Goal: Obtain resource: Download file/media

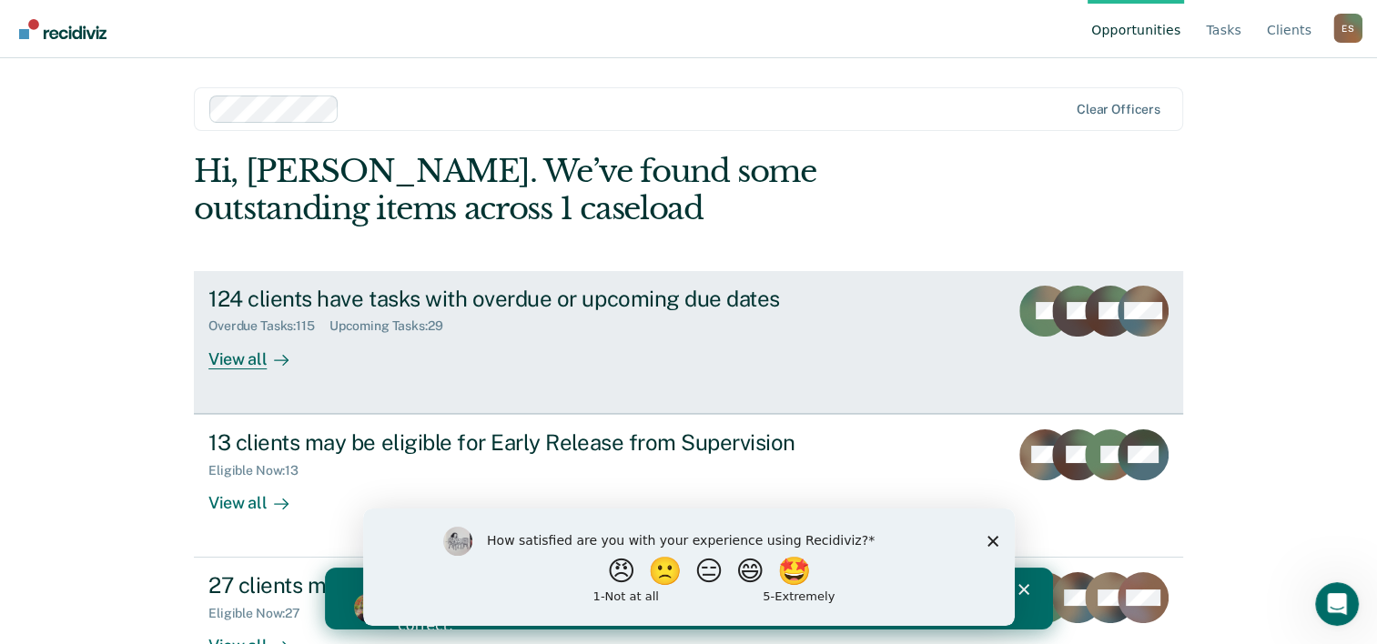
click at [613, 346] on div "124 clients have tasks with overdue or upcoming due dates Overdue Tasks : 115 U…" at bounding box center [549, 328] width 683 height 84
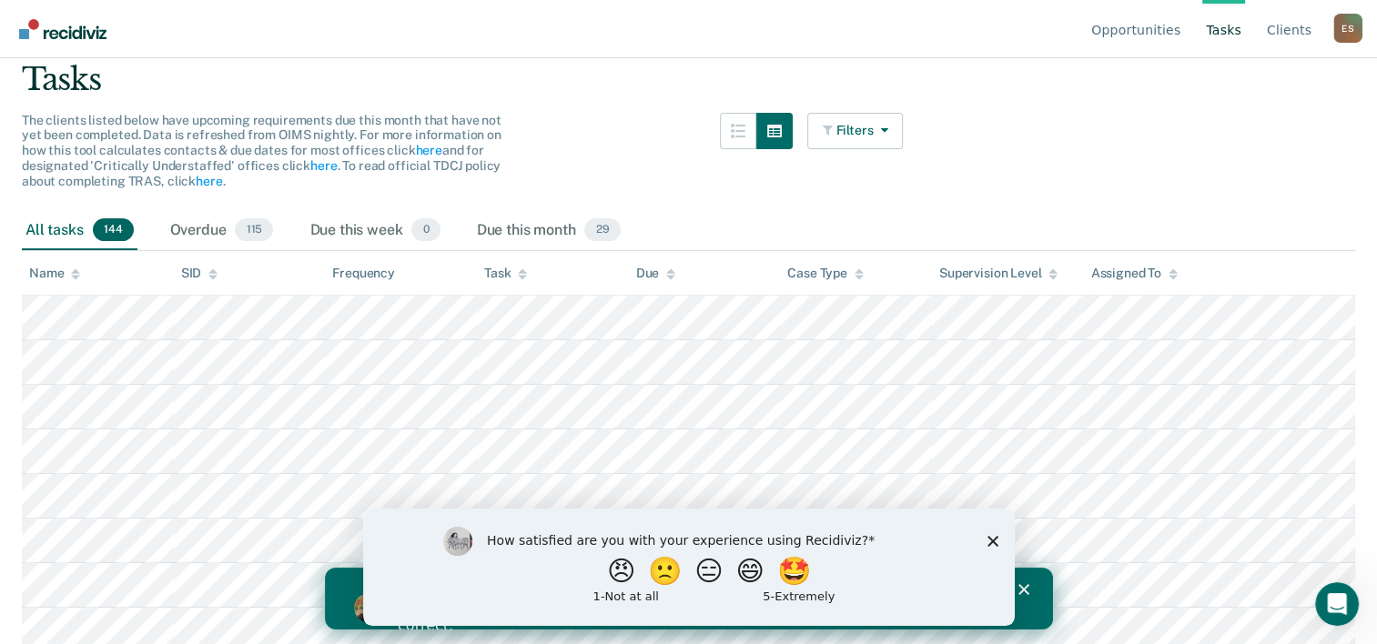
scroll to position [131, 0]
click at [76, 228] on div "All tasks 144" at bounding box center [80, 230] width 116 height 40
click at [885, 138] on button "Filters" at bounding box center [855, 130] width 96 height 36
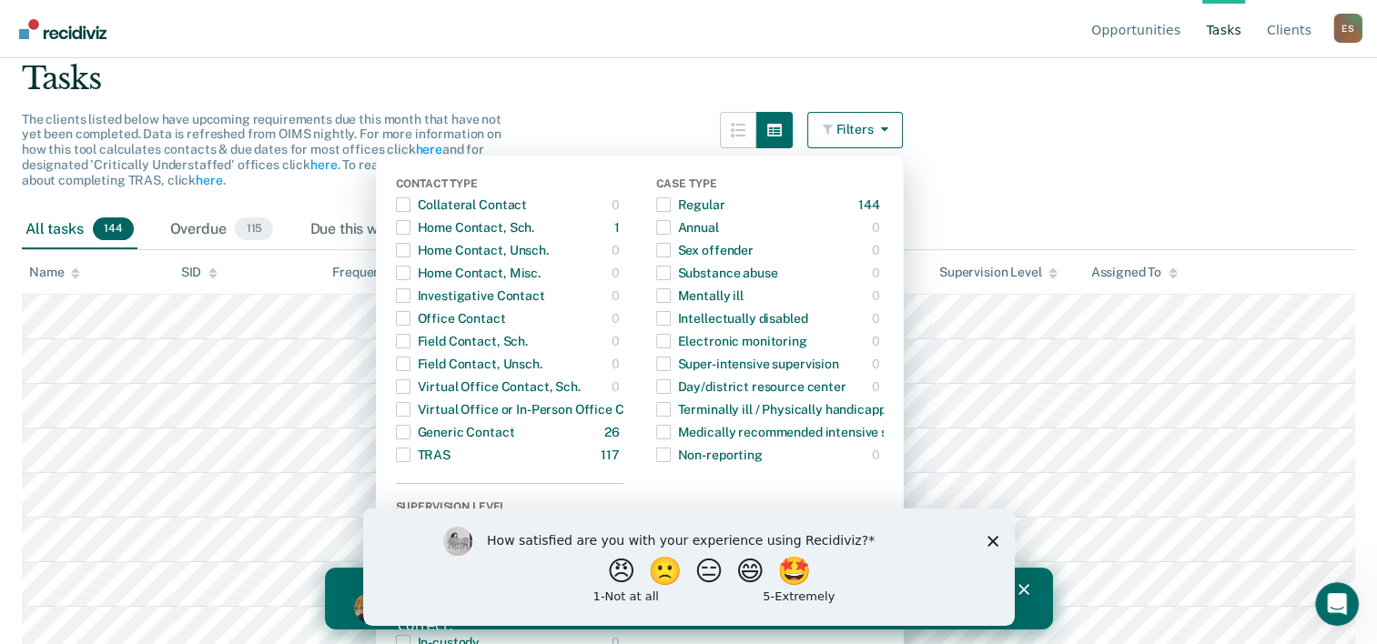
click at [1027, 157] on main "Clear officers Tasks The clients listed below have upcoming requirements due th…" at bounding box center [688, 236] width 1377 height 543
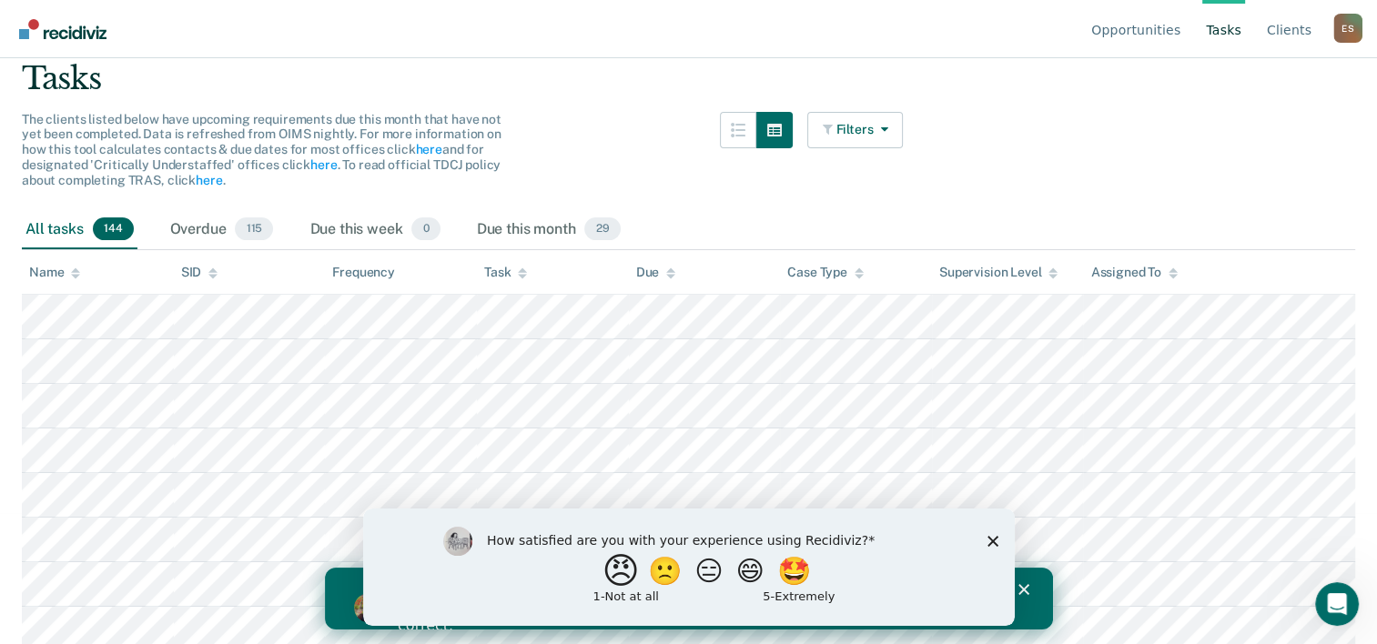
click at [618, 580] on button "😠" at bounding box center [622, 571] width 43 height 36
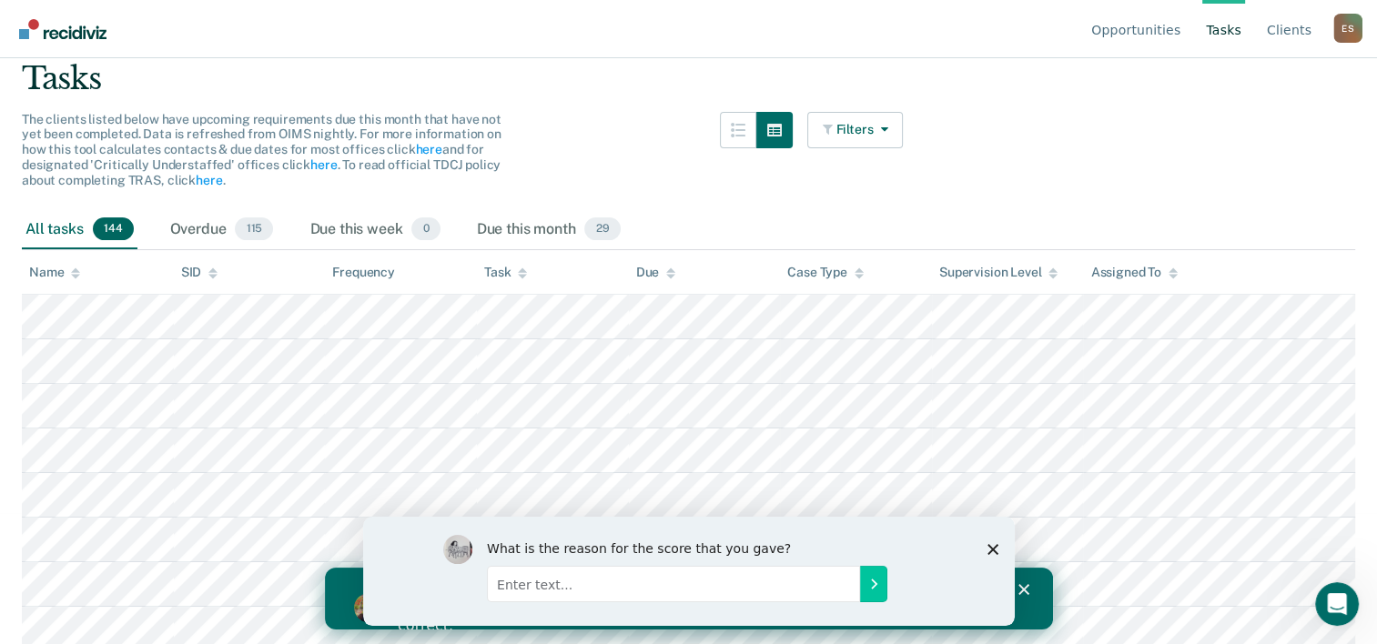
click at [980, 556] on div "What is the reason for the score that you gave?" at bounding box center [688, 570] width 652 height 109
click at [993, 550] on polygon "Close survey" at bounding box center [992, 548] width 11 height 11
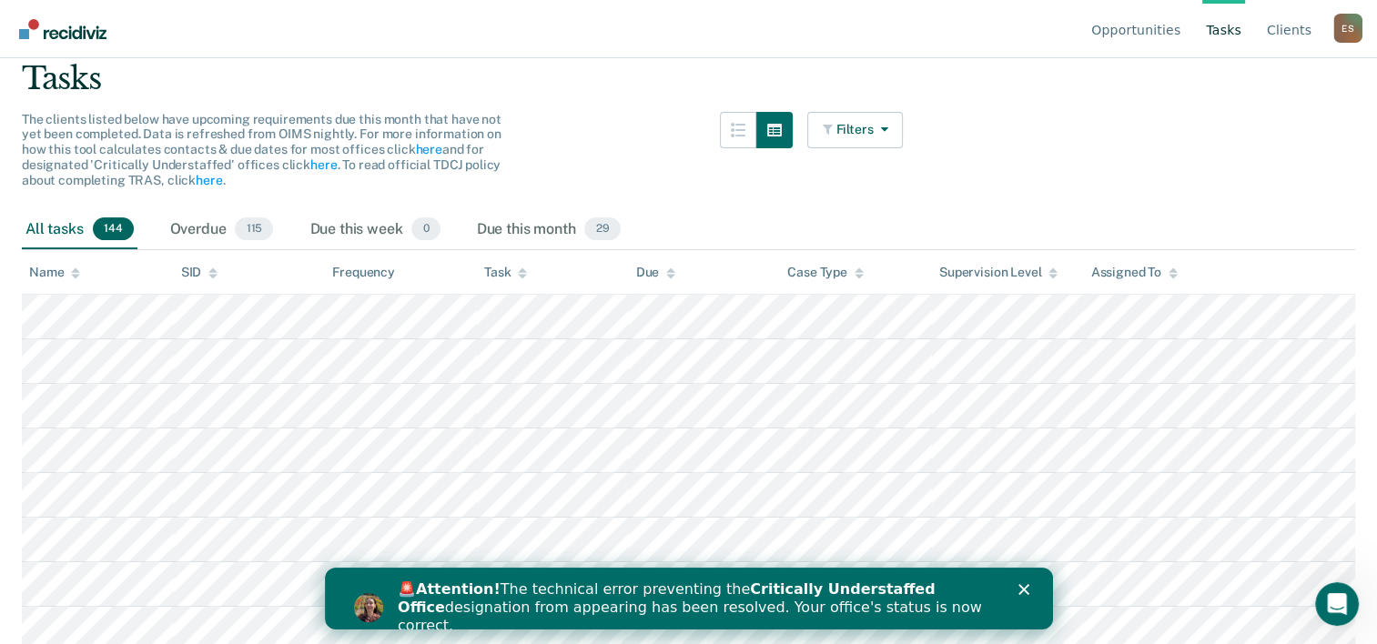
click at [1023, 586] on icon "Close" at bounding box center [1023, 589] width 11 height 11
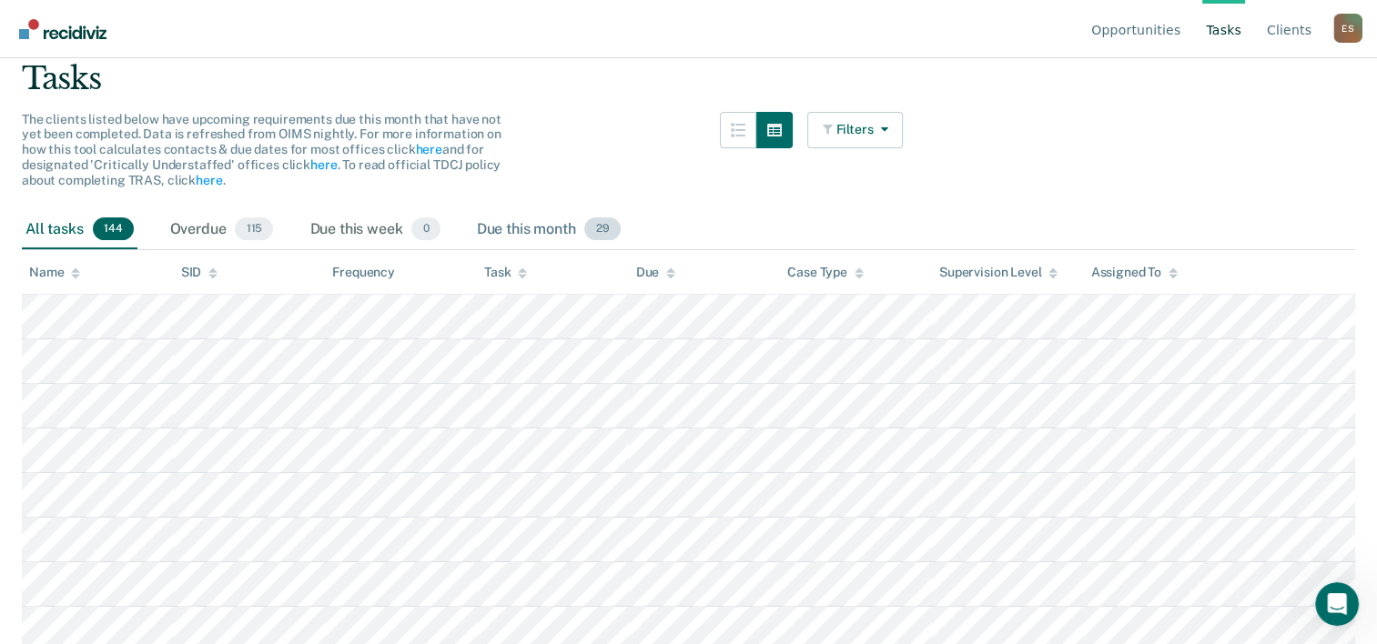
click at [566, 221] on div "Due this month 29" at bounding box center [548, 230] width 151 height 40
click at [1216, 29] on link "Tasks" at bounding box center [1223, 29] width 43 height 58
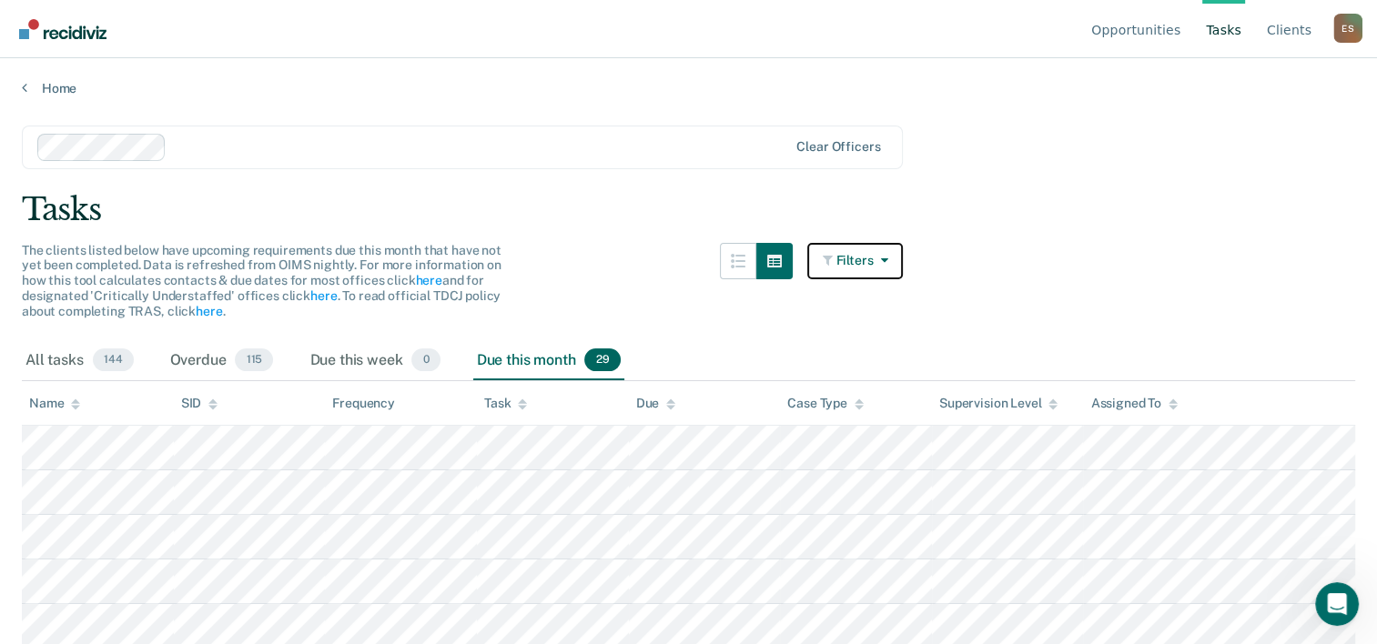
click at [888, 258] on icon "button" at bounding box center [880, 260] width 15 height 13
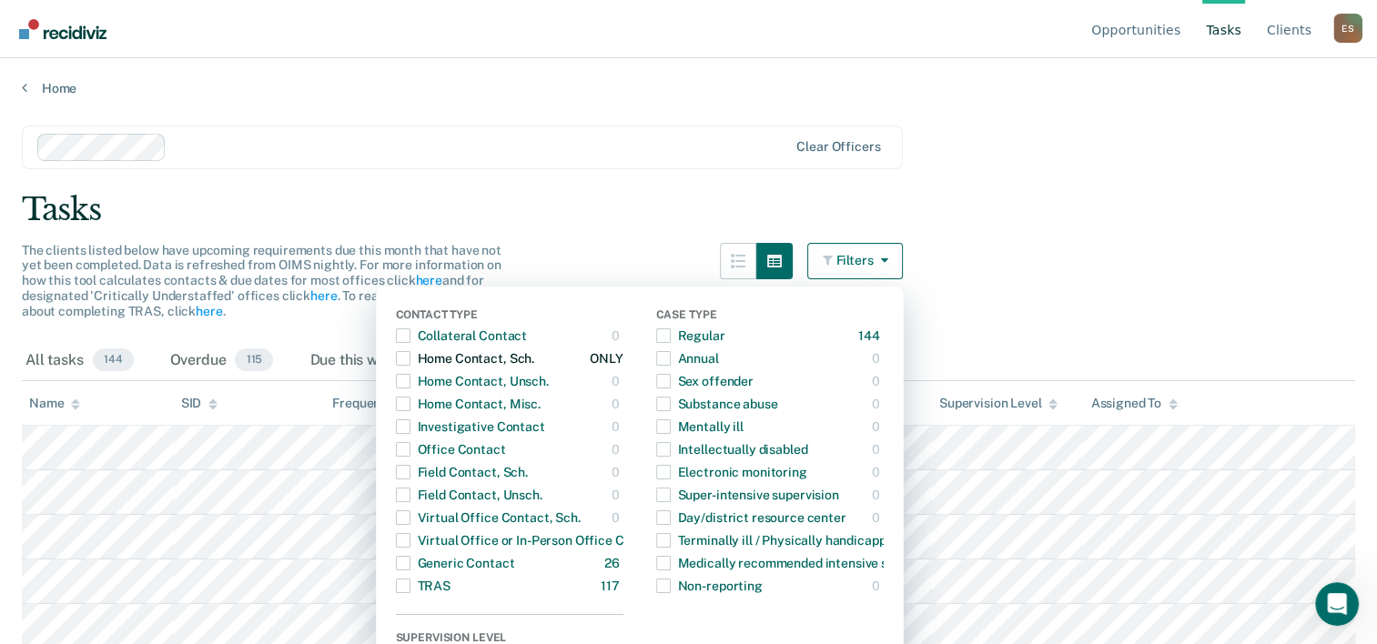
click at [529, 364] on div "Home Contact, Sch." at bounding box center [465, 358] width 138 height 29
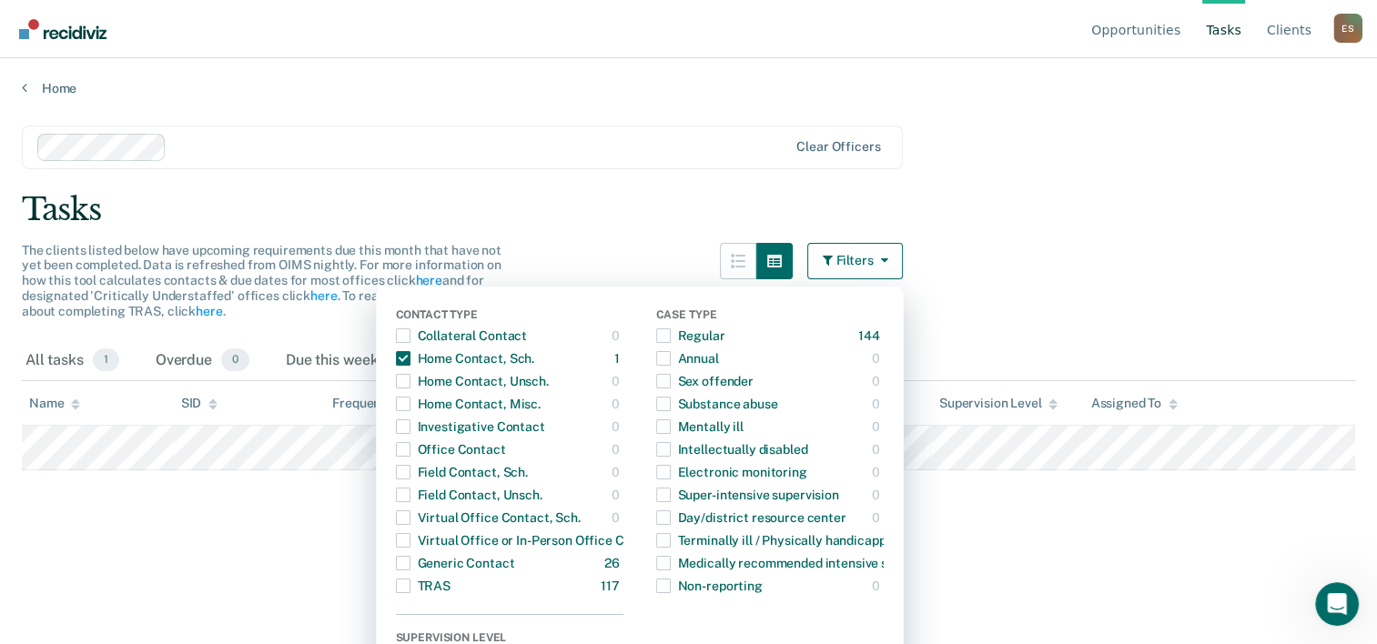
click at [640, 148] on div at bounding box center [481, 147] width 614 height 21
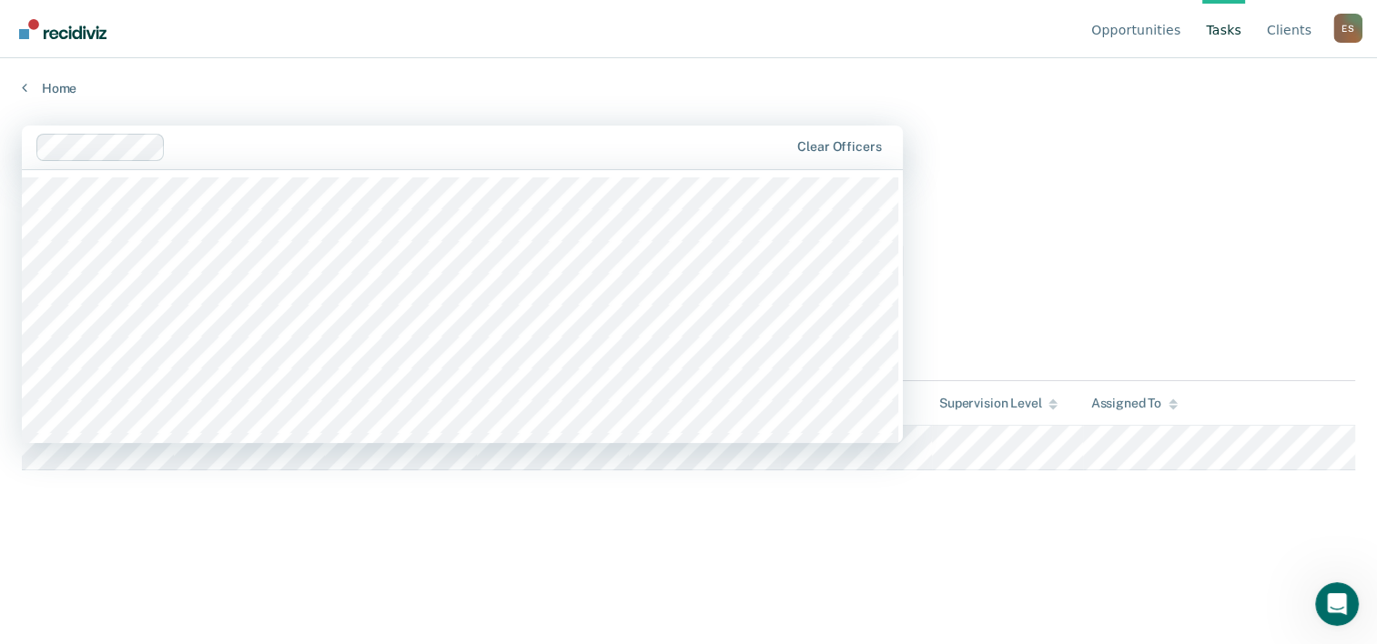
click at [1049, 175] on main "1211 results available. Use Up and Down to choose options, press Enter to selec…" at bounding box center [688, 367] width 1377 height 543
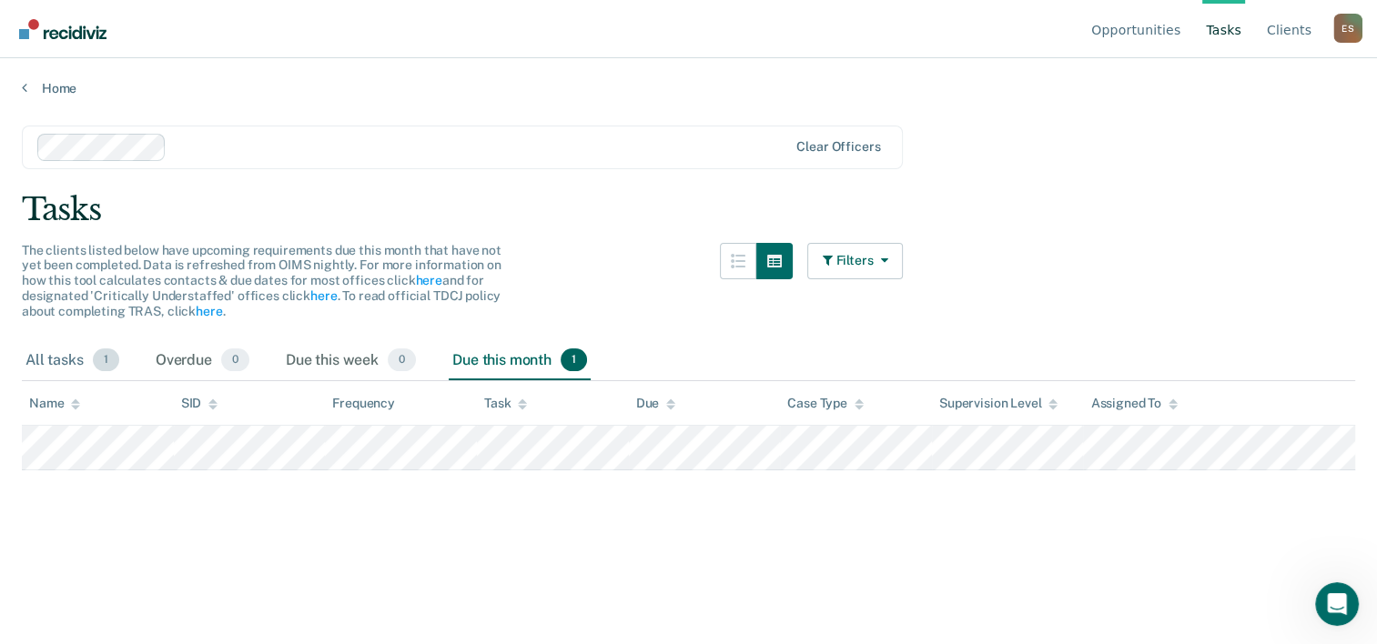
click at [66, 357] on div "All tasks 1" at bounding box center [72, 361] width 101 height 40
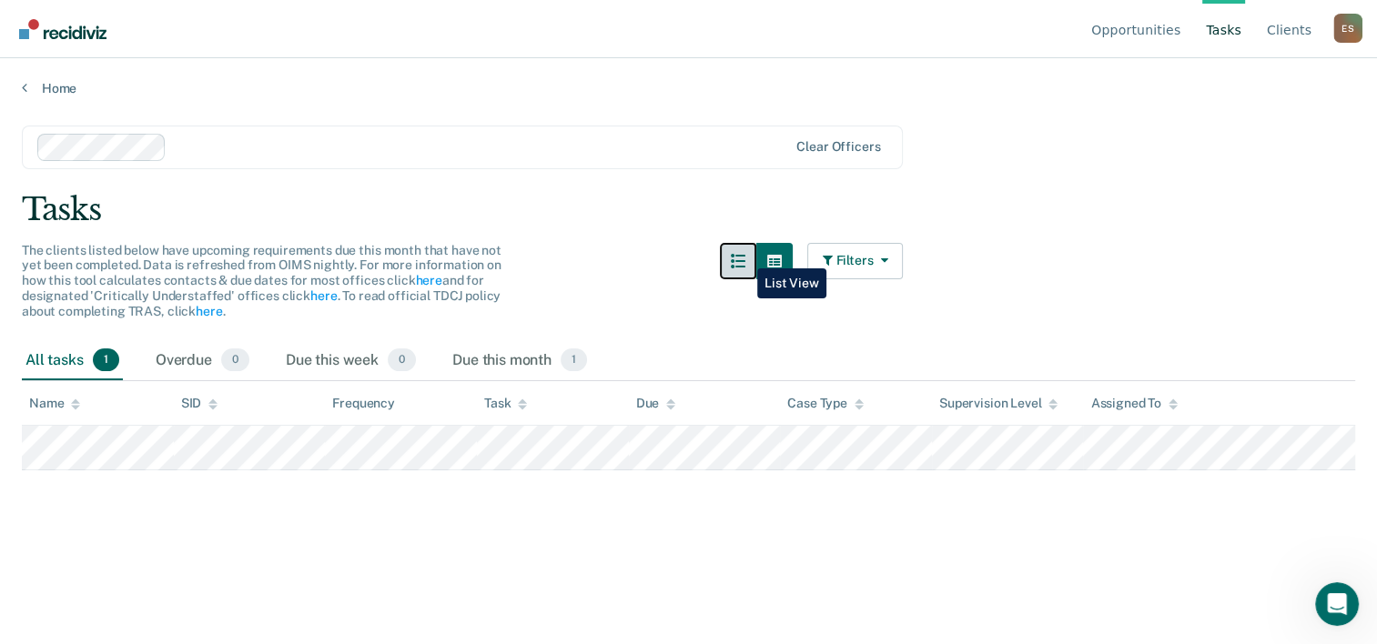
click at [744, 255] on icon "button" at bounding box center [738, 261] width 15 height 15
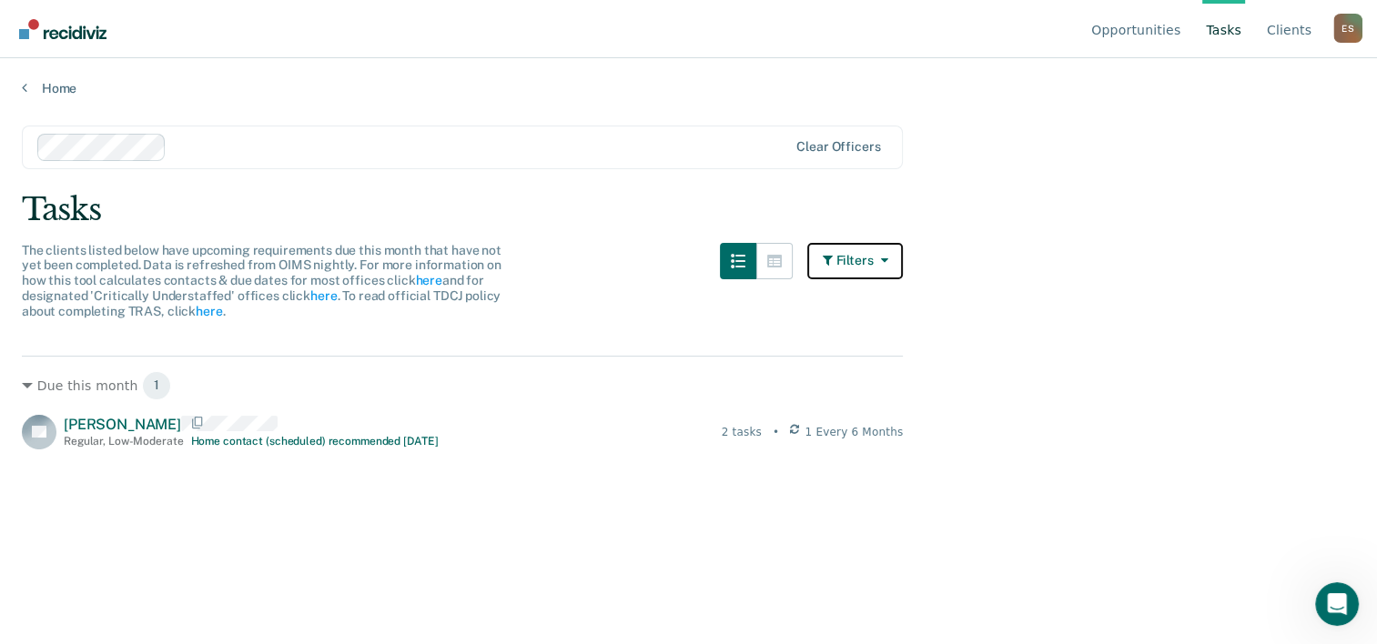
click at [846, 256] on button "Filters" at bounding box center [855, 261] width 96 height 36
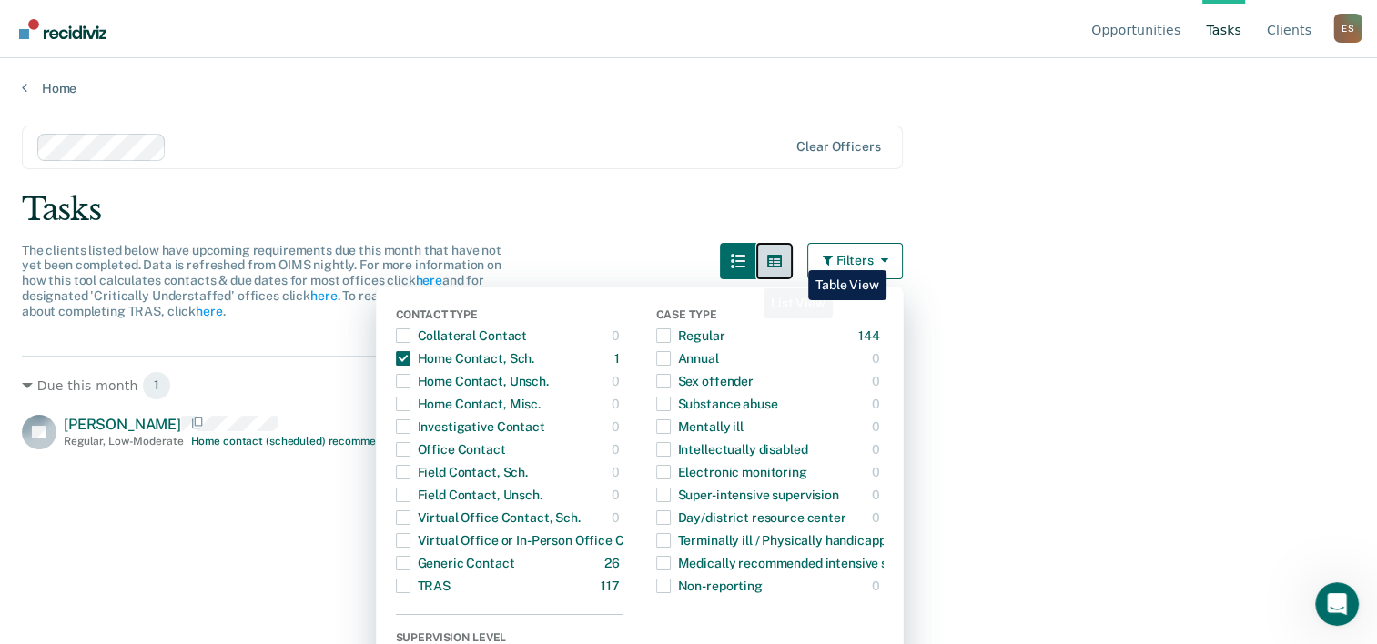
click at [793, 254] on button "button" at bounding box center [774, 261] width 36 height 36
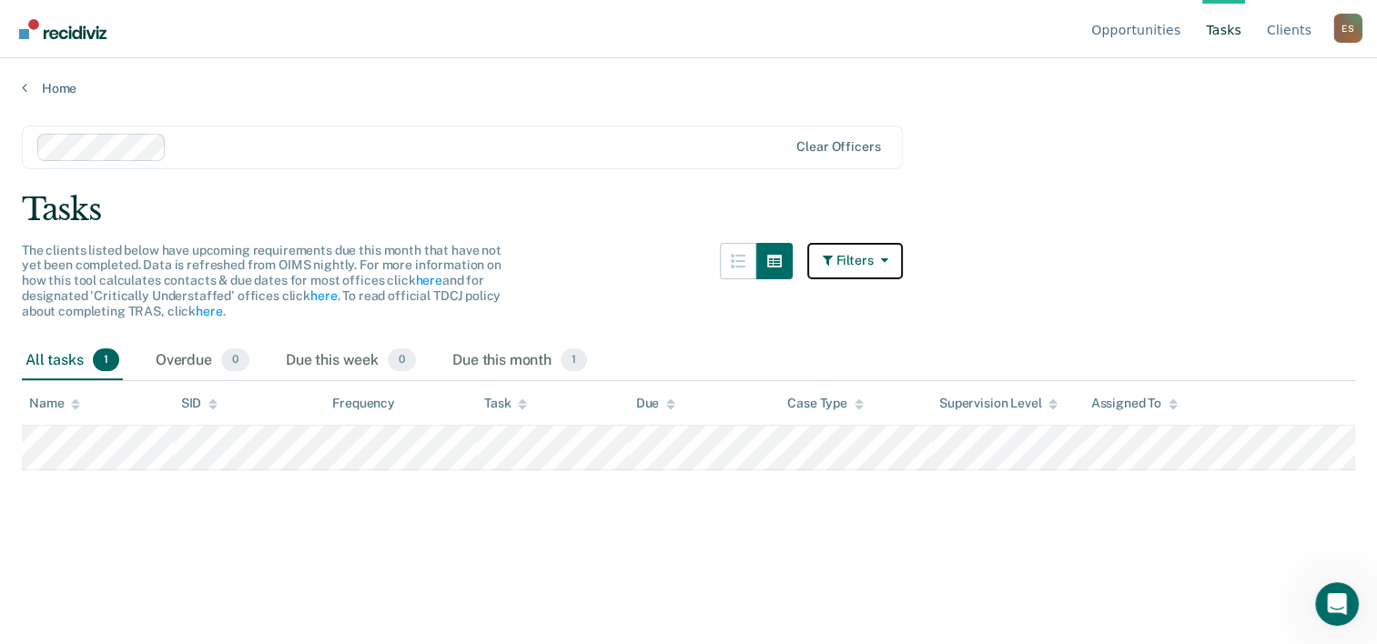
click at [837, 254] on icon "button" at bounding box center [830, 260] width 14 height 13
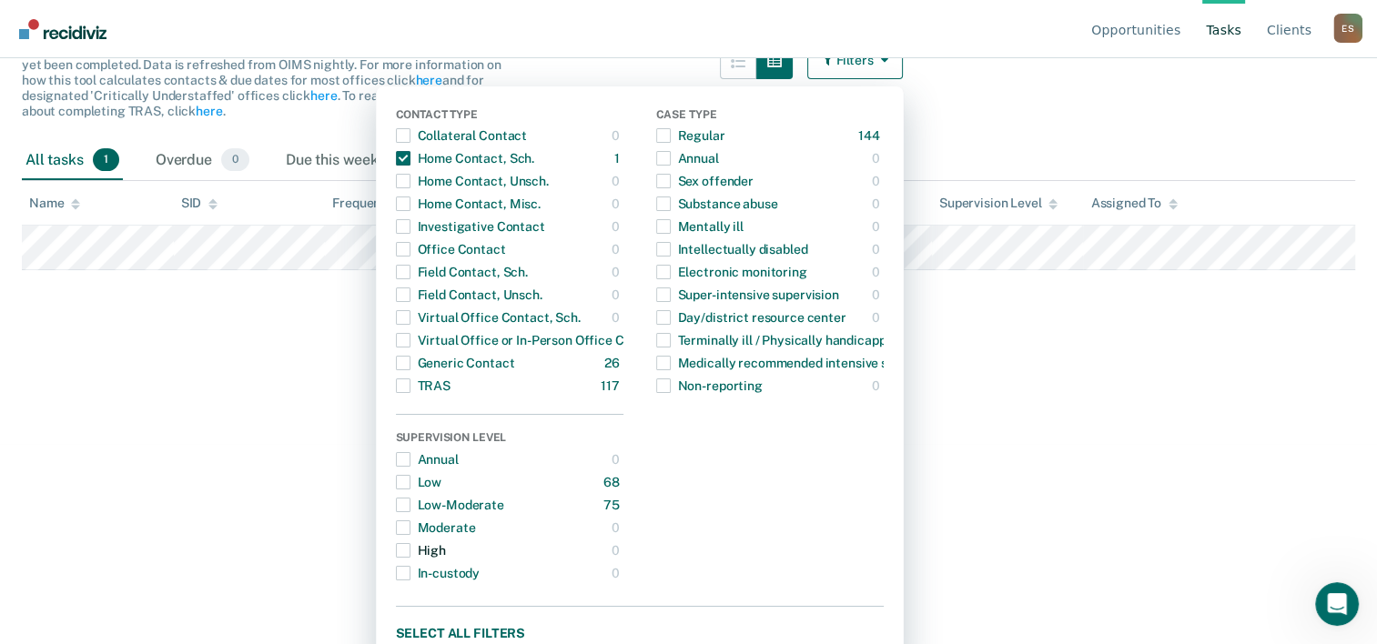
scroll to position [221, 0]
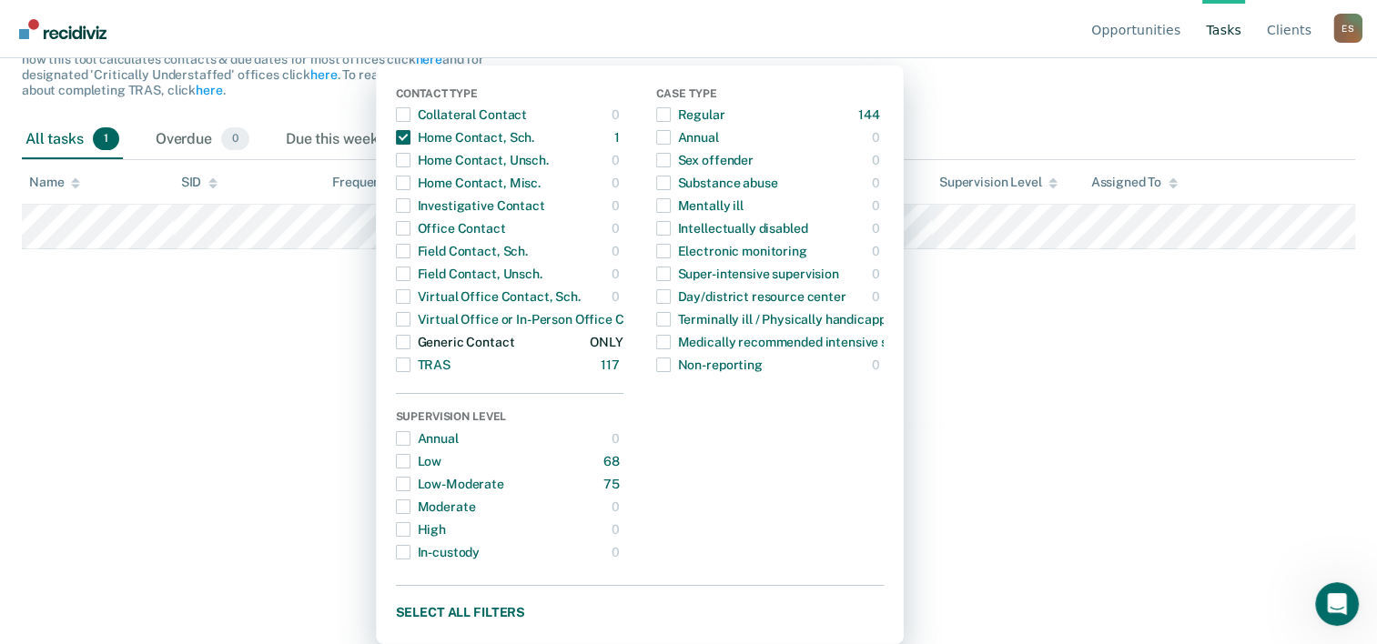
click at [411, 339] on span "Dropdown Menu" at bounding box center [403, 342] width 15 height 15
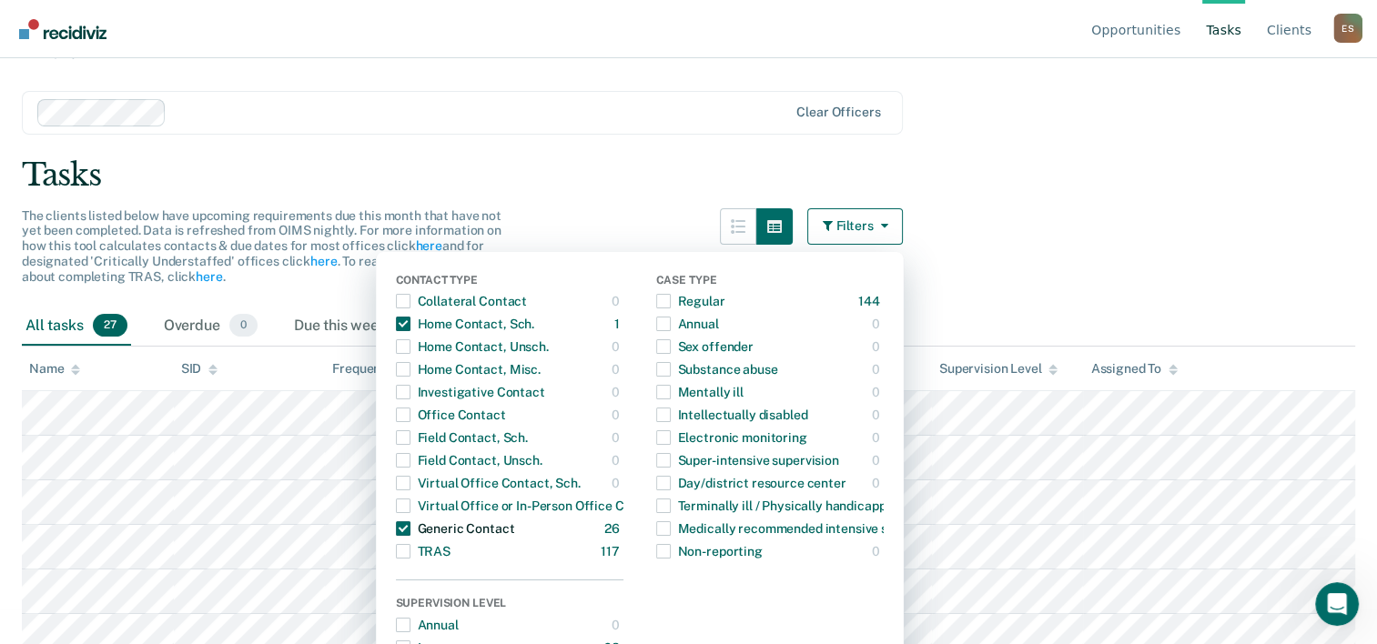
scroll to position [0, 0]
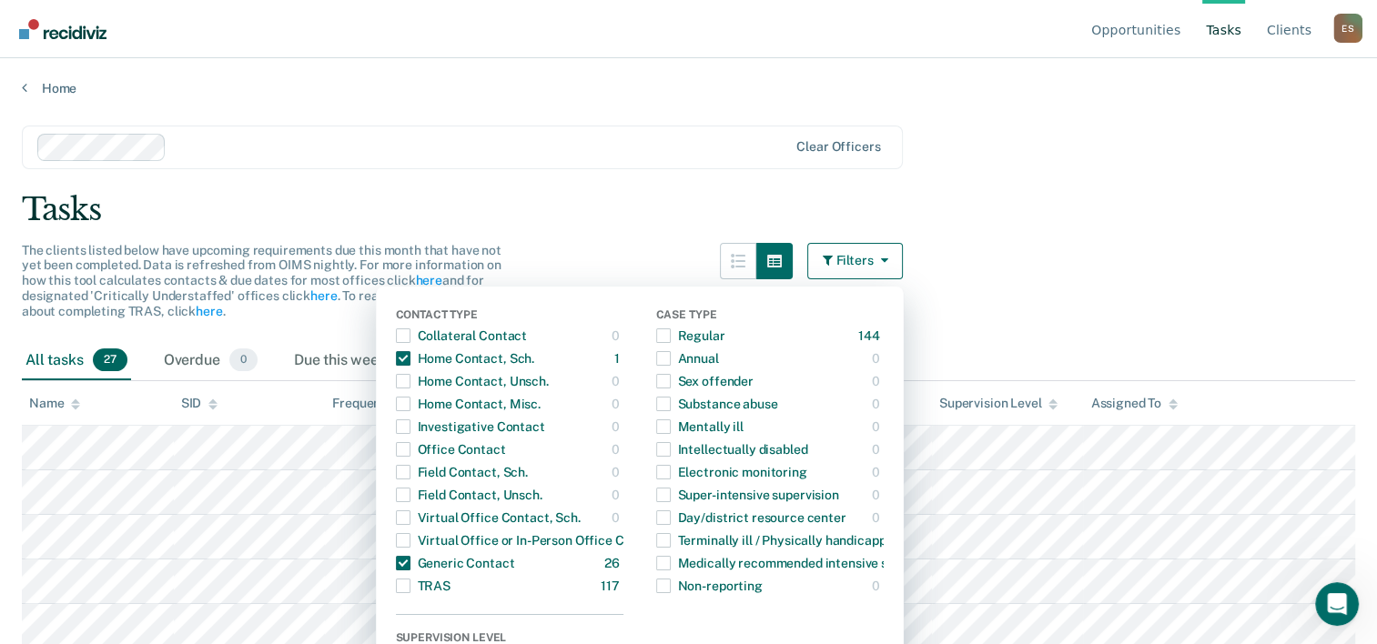
click at [705, 211] on div "Tasks" at bounding box center [689, 209] width 1334 height 37
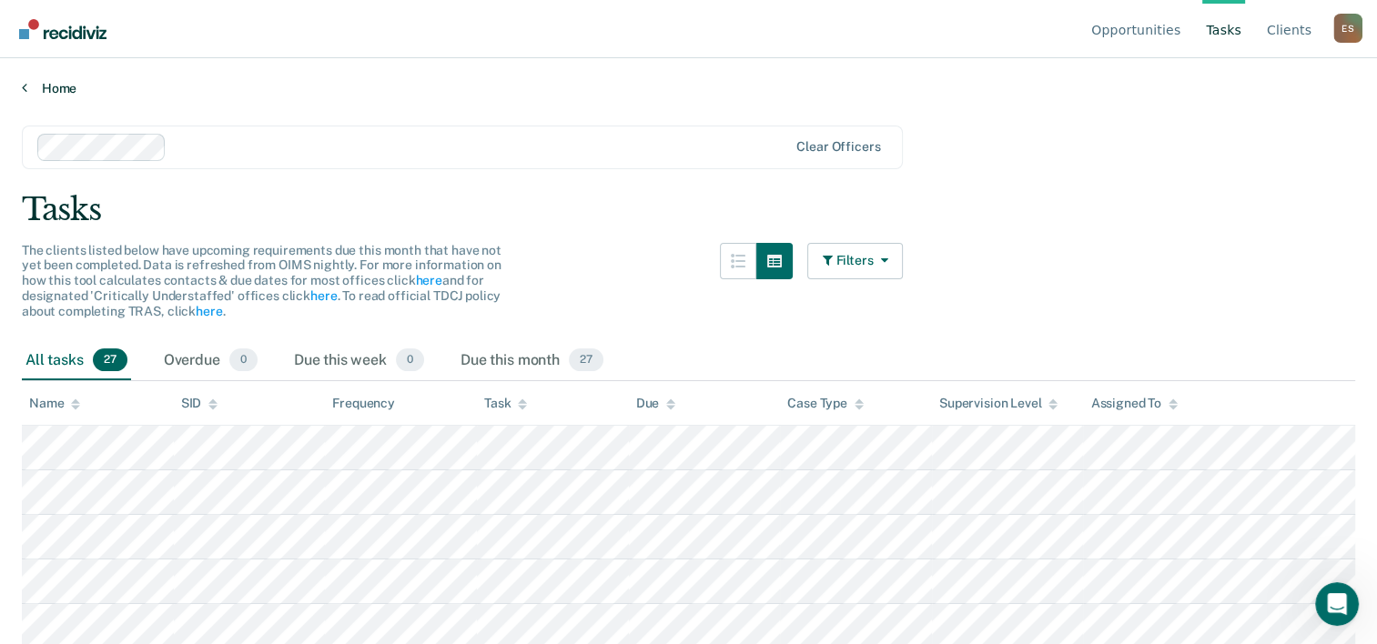
click at [35, 87] on link "Home" at bounding box center [689, 88] width 1334 height 16
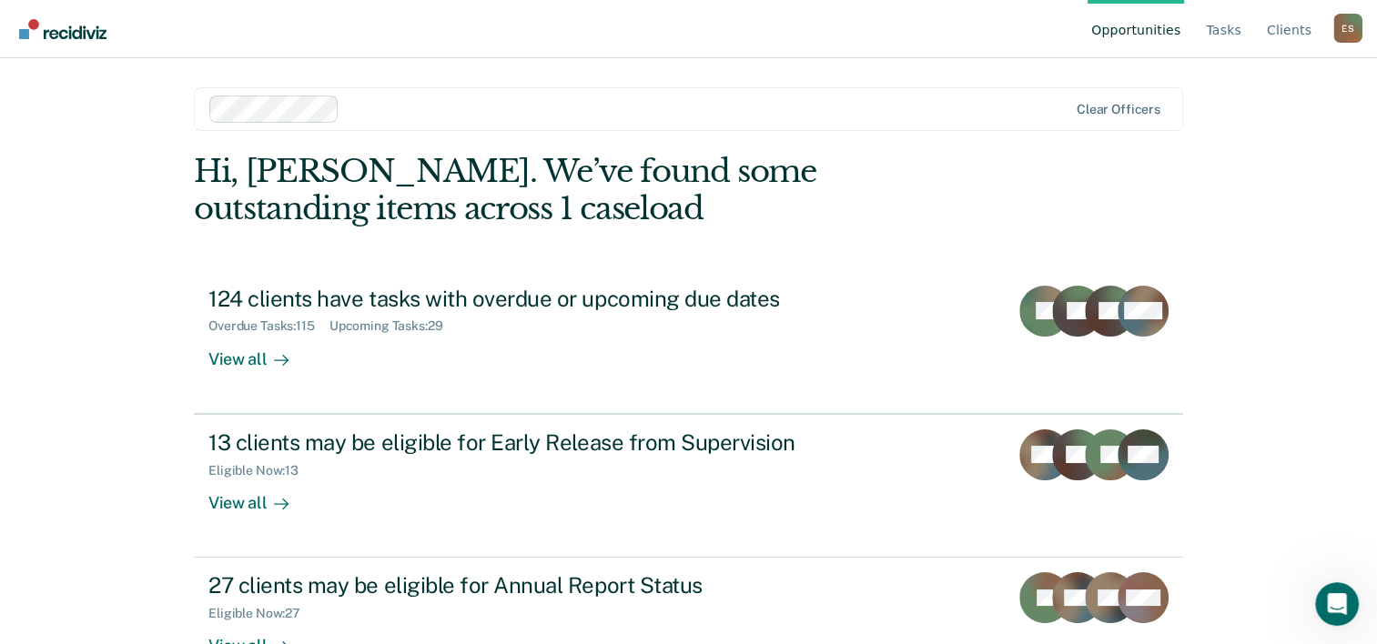
scroll to position [56, 0]
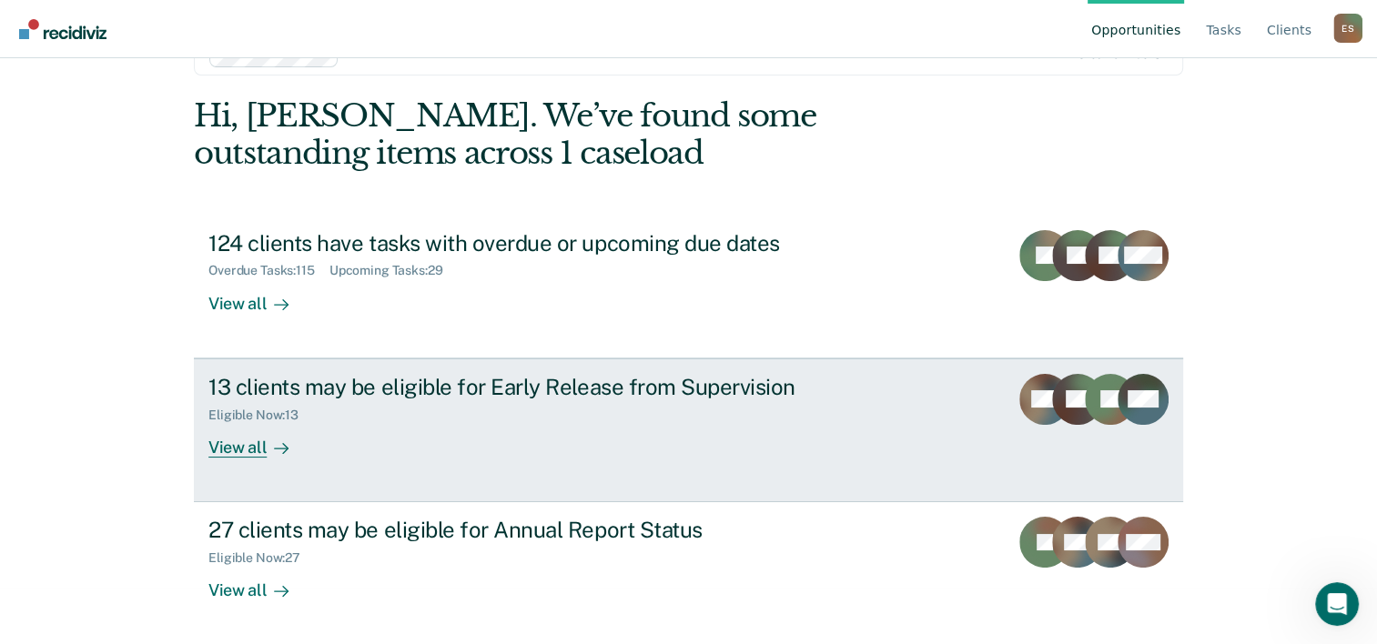
click at [335, 382] on div "13 clients may be eligible for Early Release from Supervision" at bounding box center [527, 387] width 639 height 26
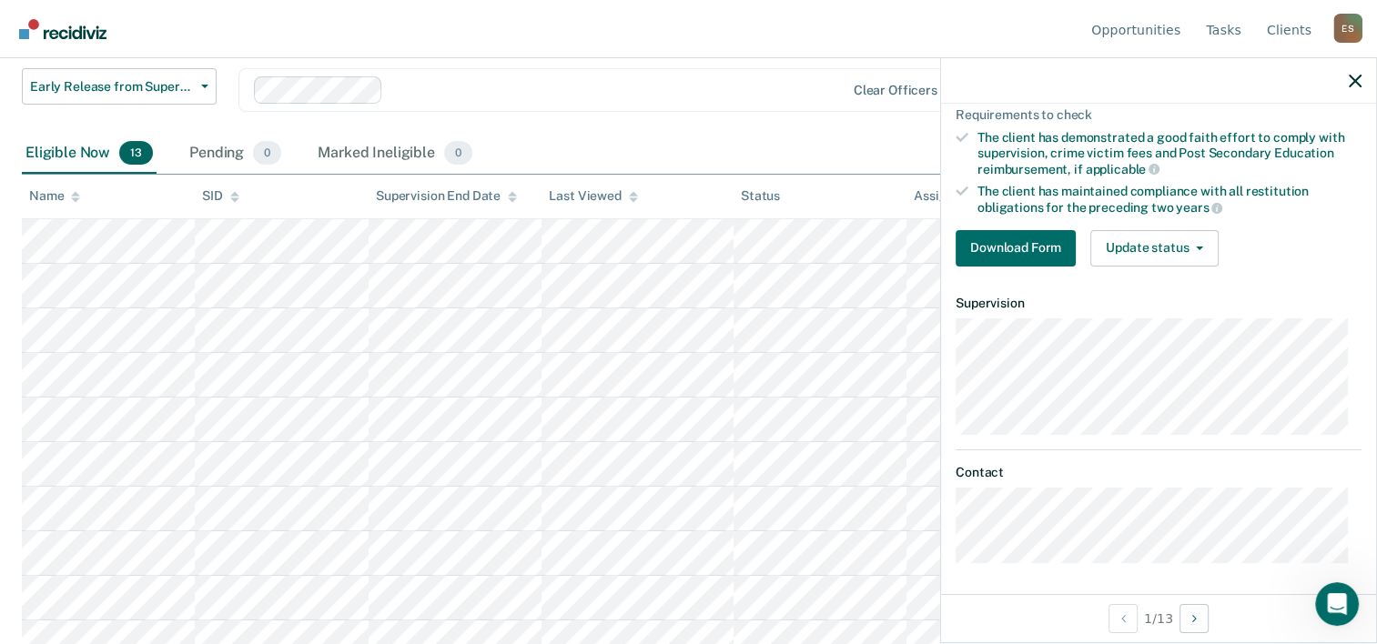
scroll to position [228, 0]
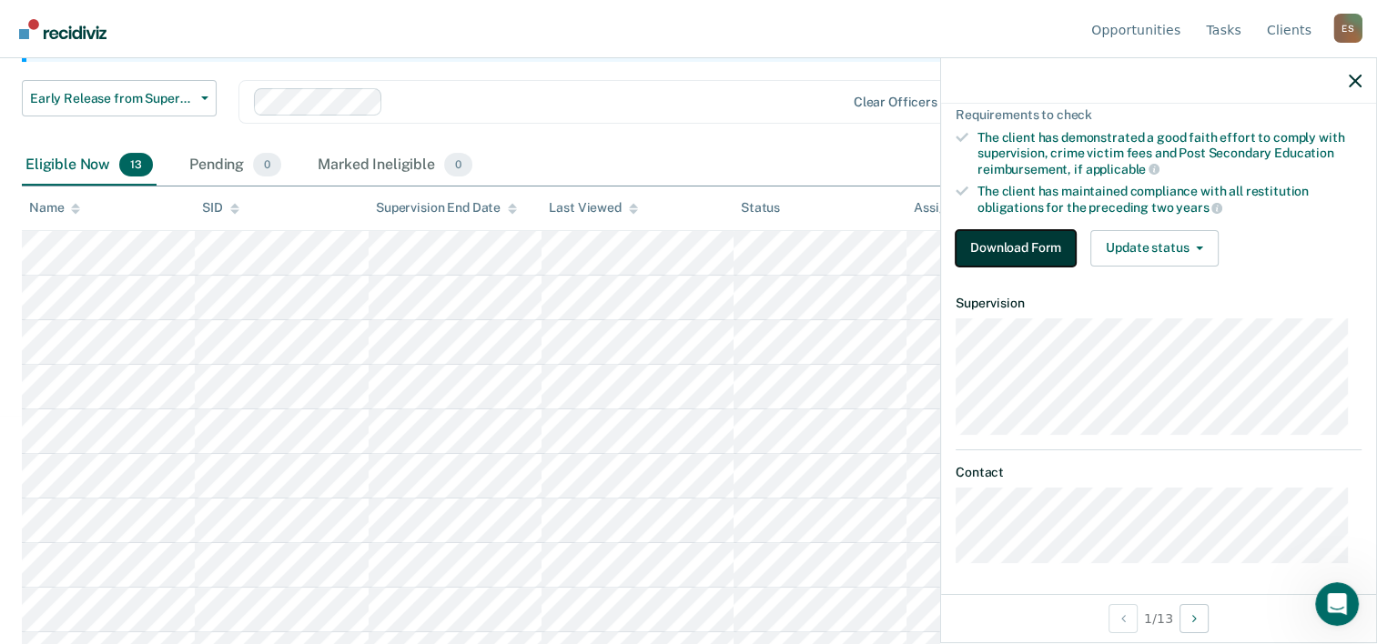
click at [1044, 252] on button "Download Form" at bounding box center [1016, 248] width 120 height 36
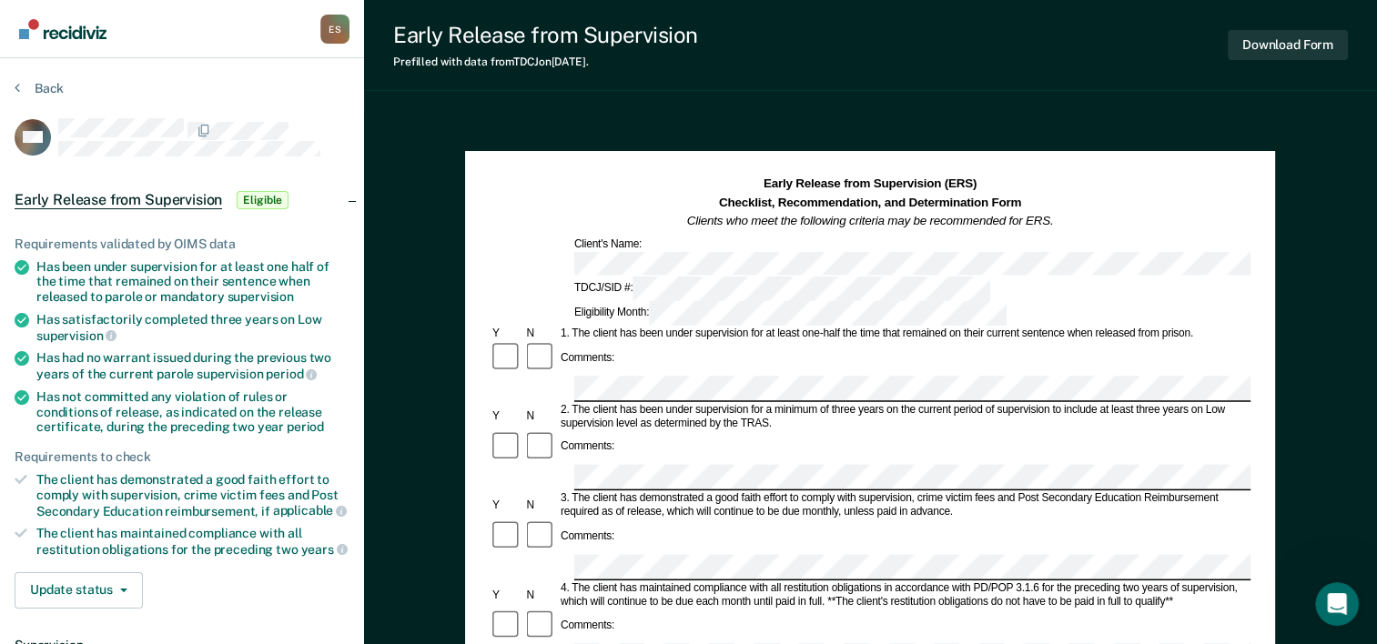
click at [296, 94] on div "Back" at bounding box center [182, 99] width 335 height 38
click at [302, 238] on div "Requirements validated by OIMS data" at bounding box center [182, 244] width 335 height 15
click at [343, 157] on article "TW Early Release from Supervision Eligible Requirements validated by OIMS data …" at bounding box center [182, 511] width 335 height 787
click at [270, 113] on div "Back" at bounding box center [182, 99] width 335 height 38
click at [57, 86] on button "Back" at bounding box center [39, 88] width 49 height 16
